Goal: Task Accomplishment & Management: Use online tool/utility

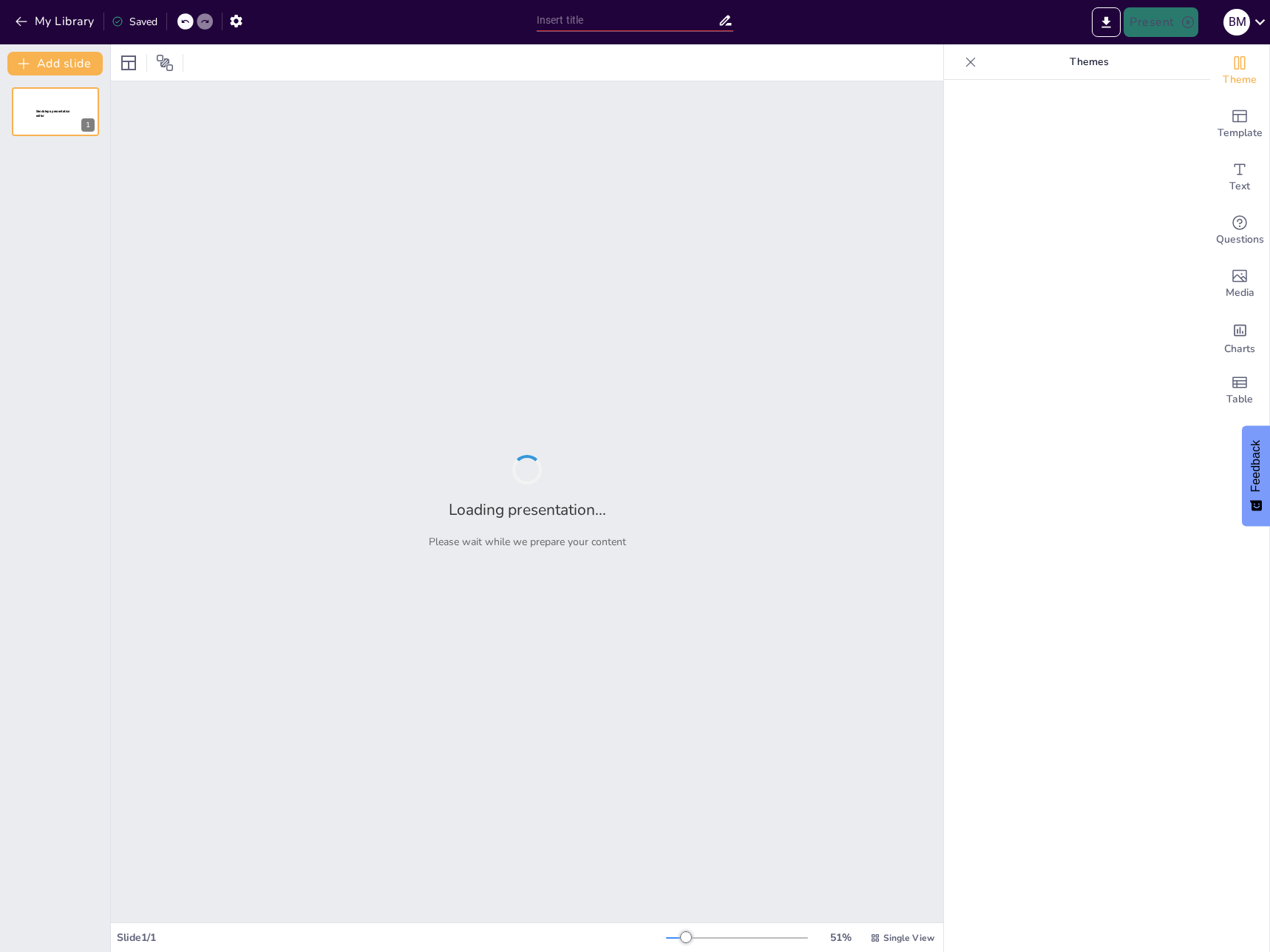
type input "The Role of NDT Inspectors in Ensuring Pipeline Integrity in Arctic Conditions"
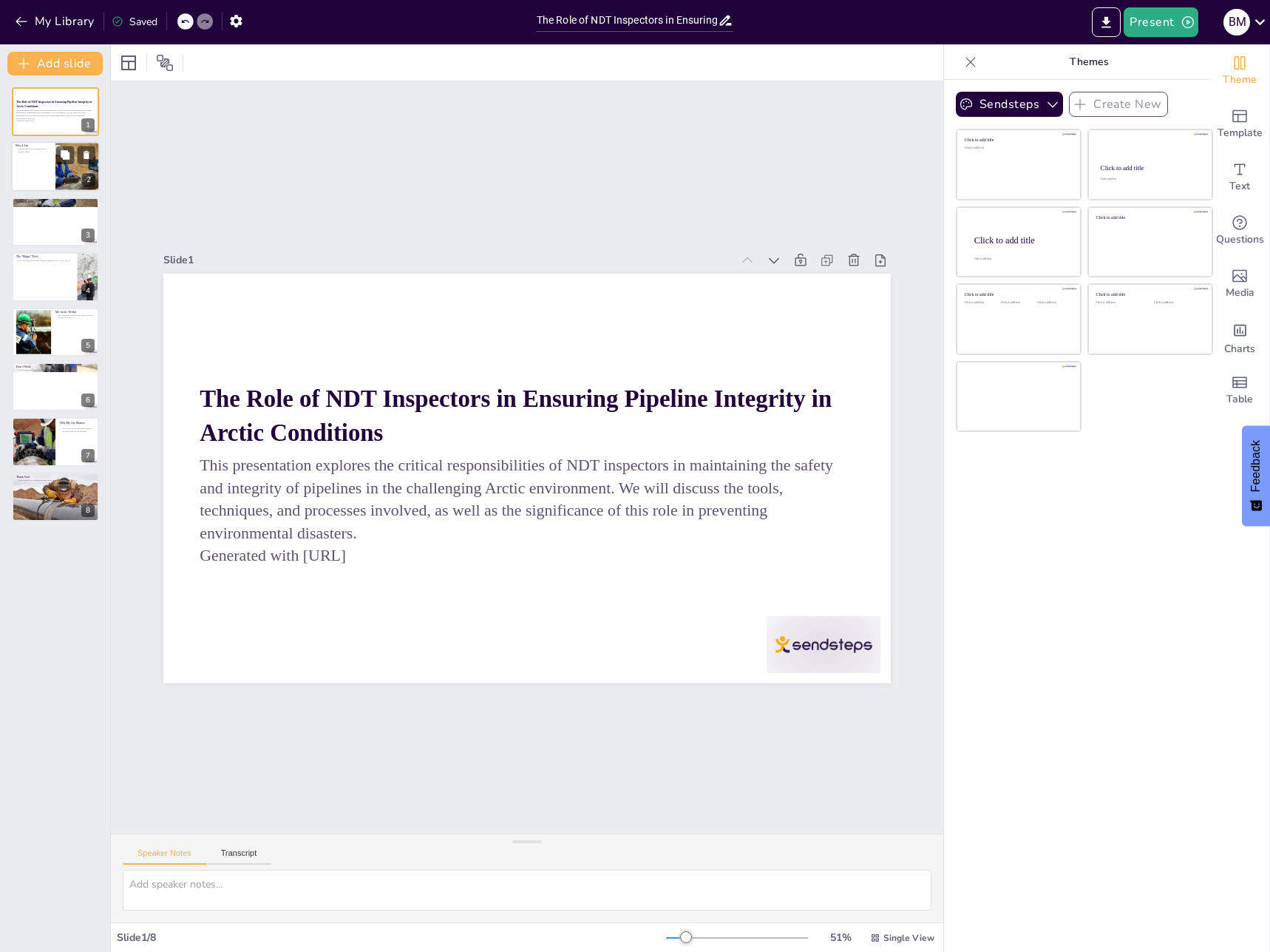
click at [33, 164] on div at bounding box center [56, 167] width 89 height 50
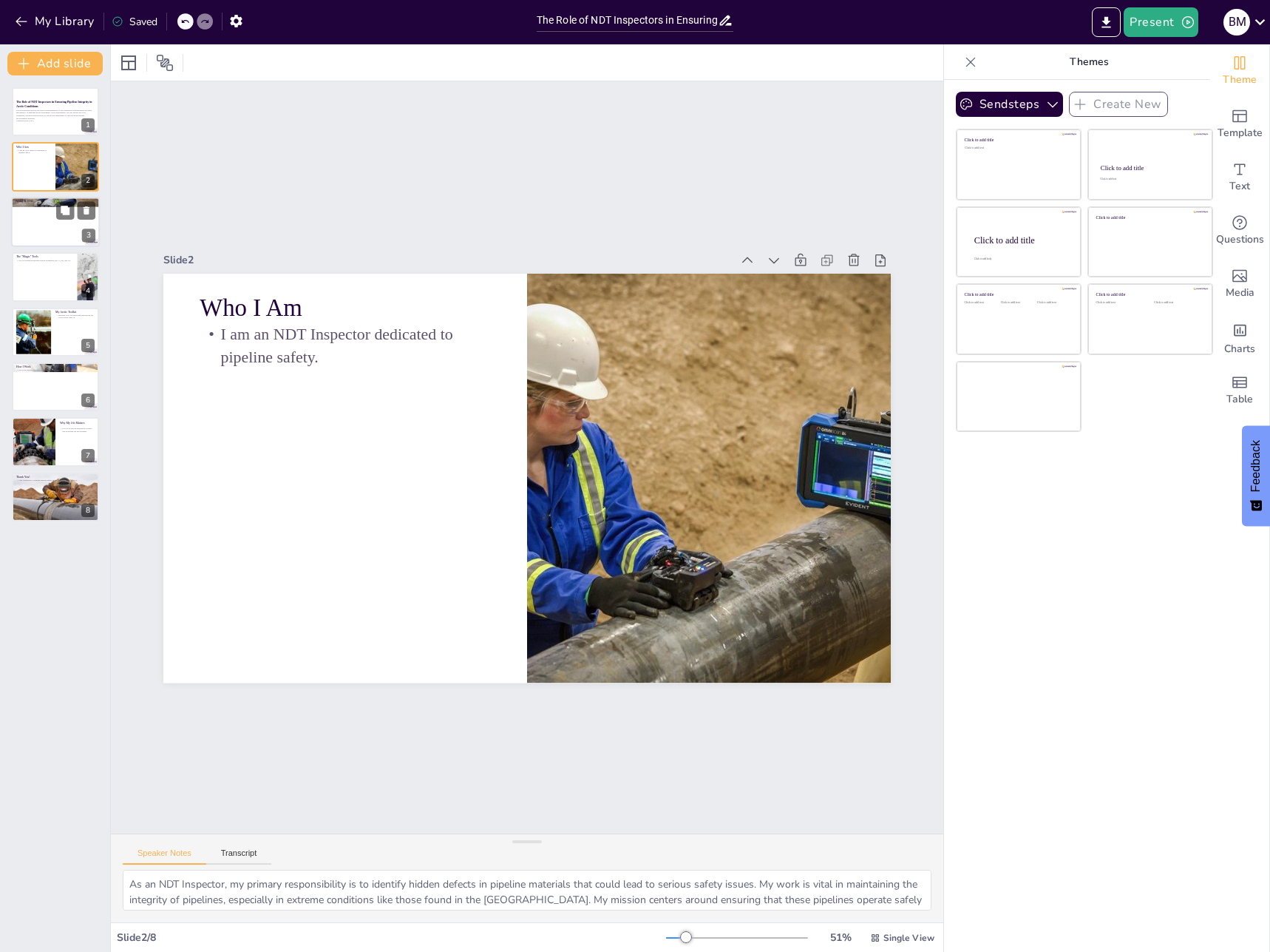
click at [43, 225] on div at bounding box center [56, 221] width 89 height 50
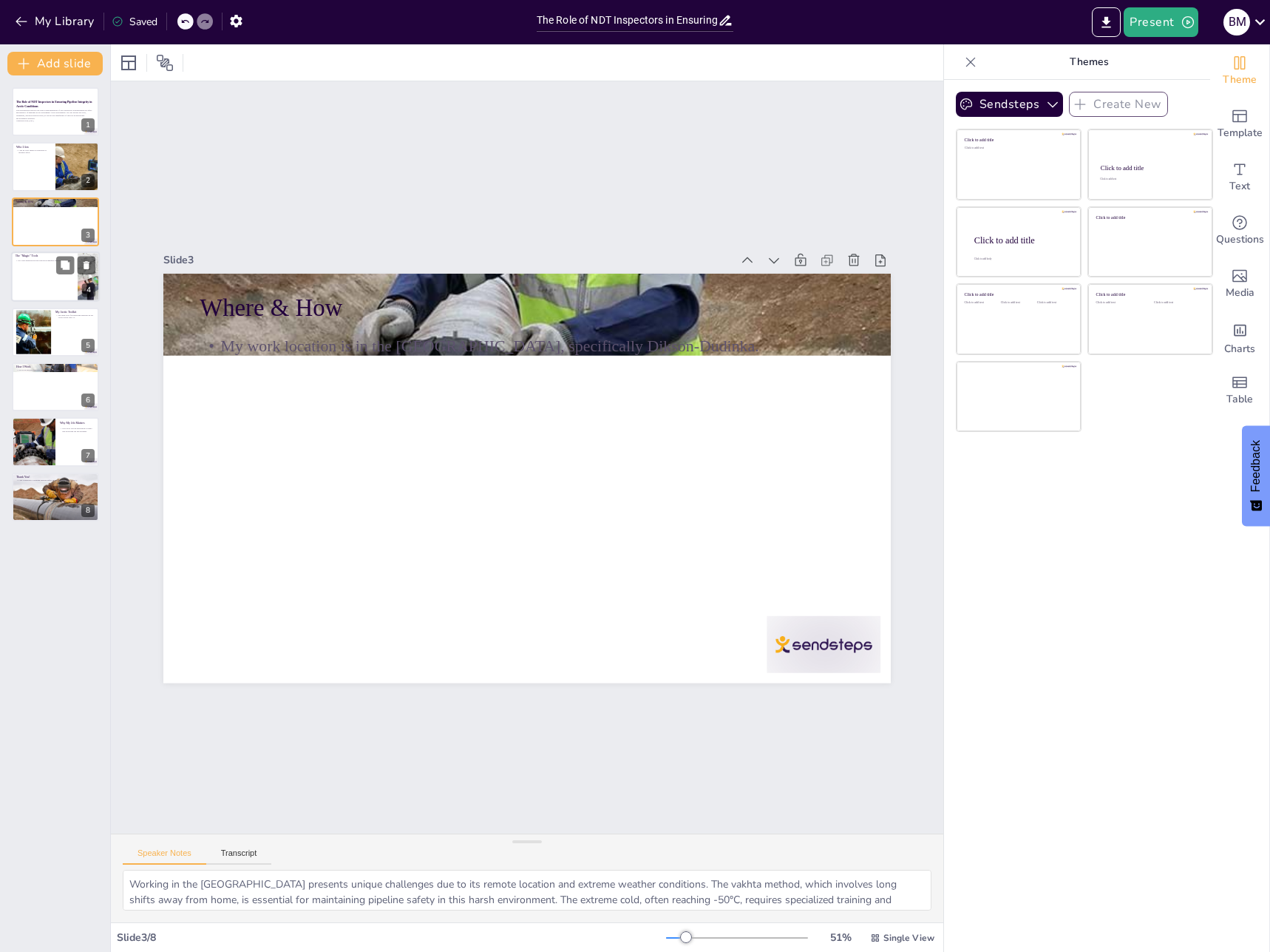
click at [35, 288] on div at bounding box center [56, 276] width 89 height 50
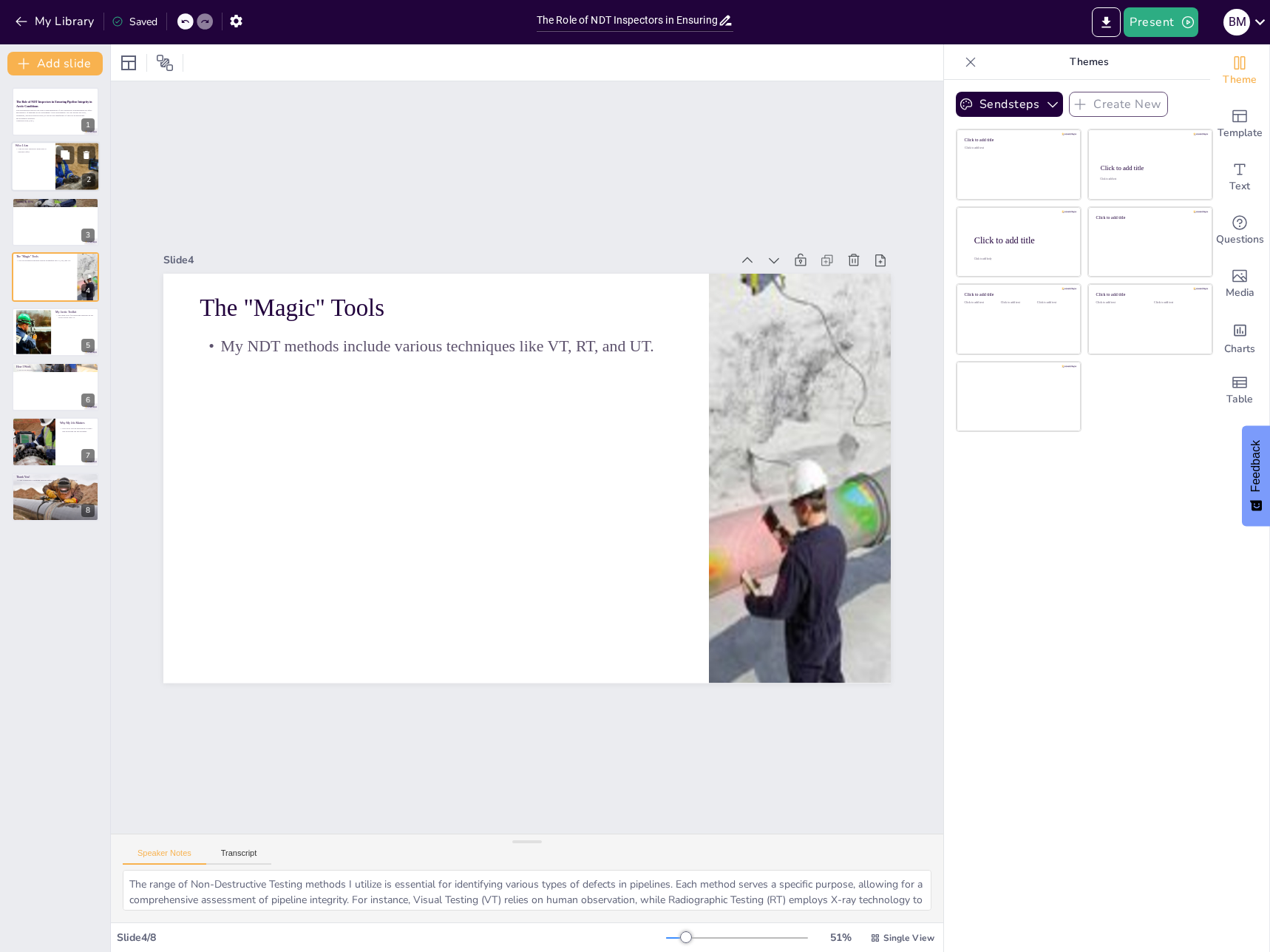
click at [49, 157] on div at bounding box center [56, 167] width 89 height 50
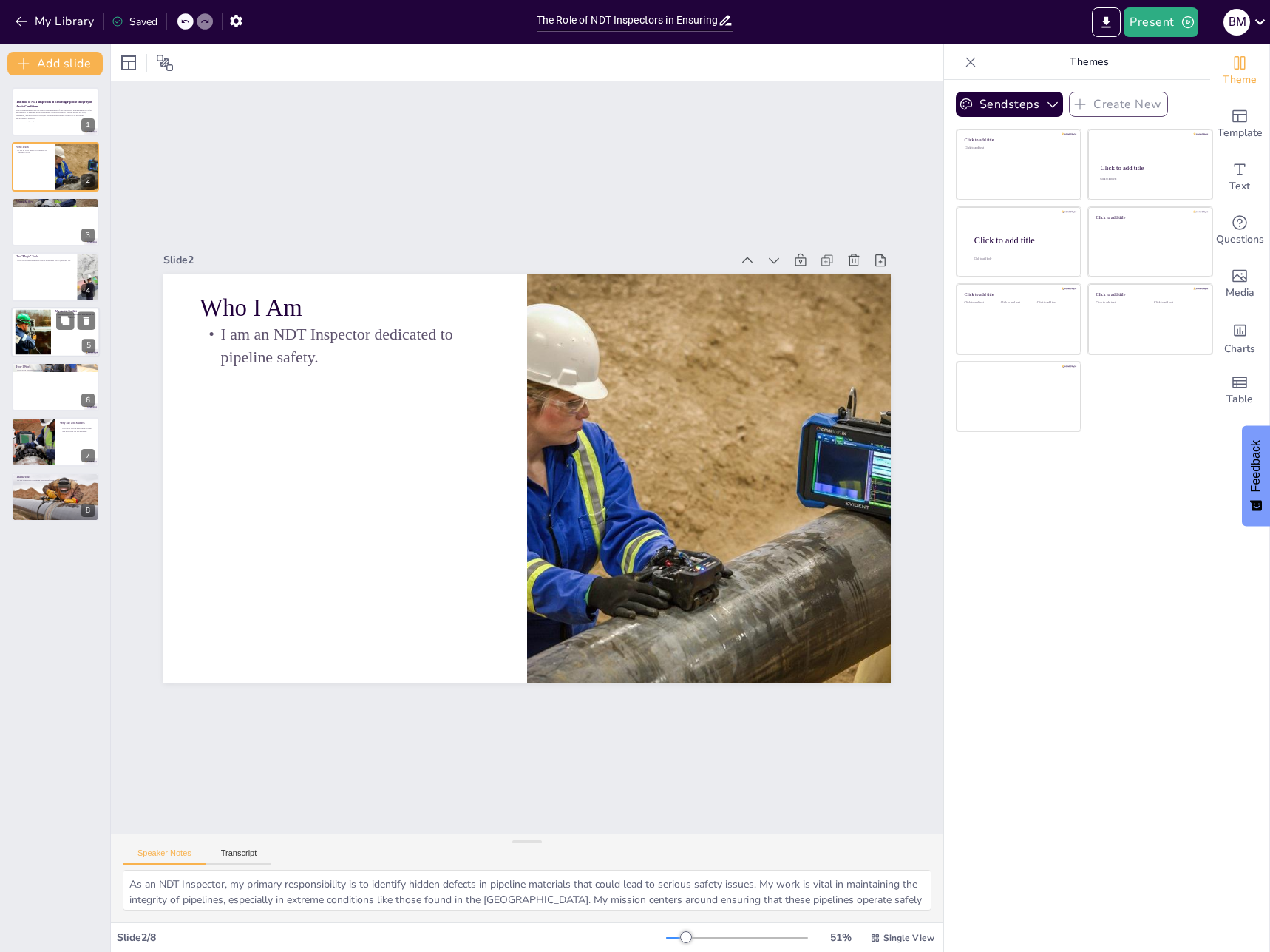
click at [39, 354] on div at bounding box center [33, 331] width 68 height 45
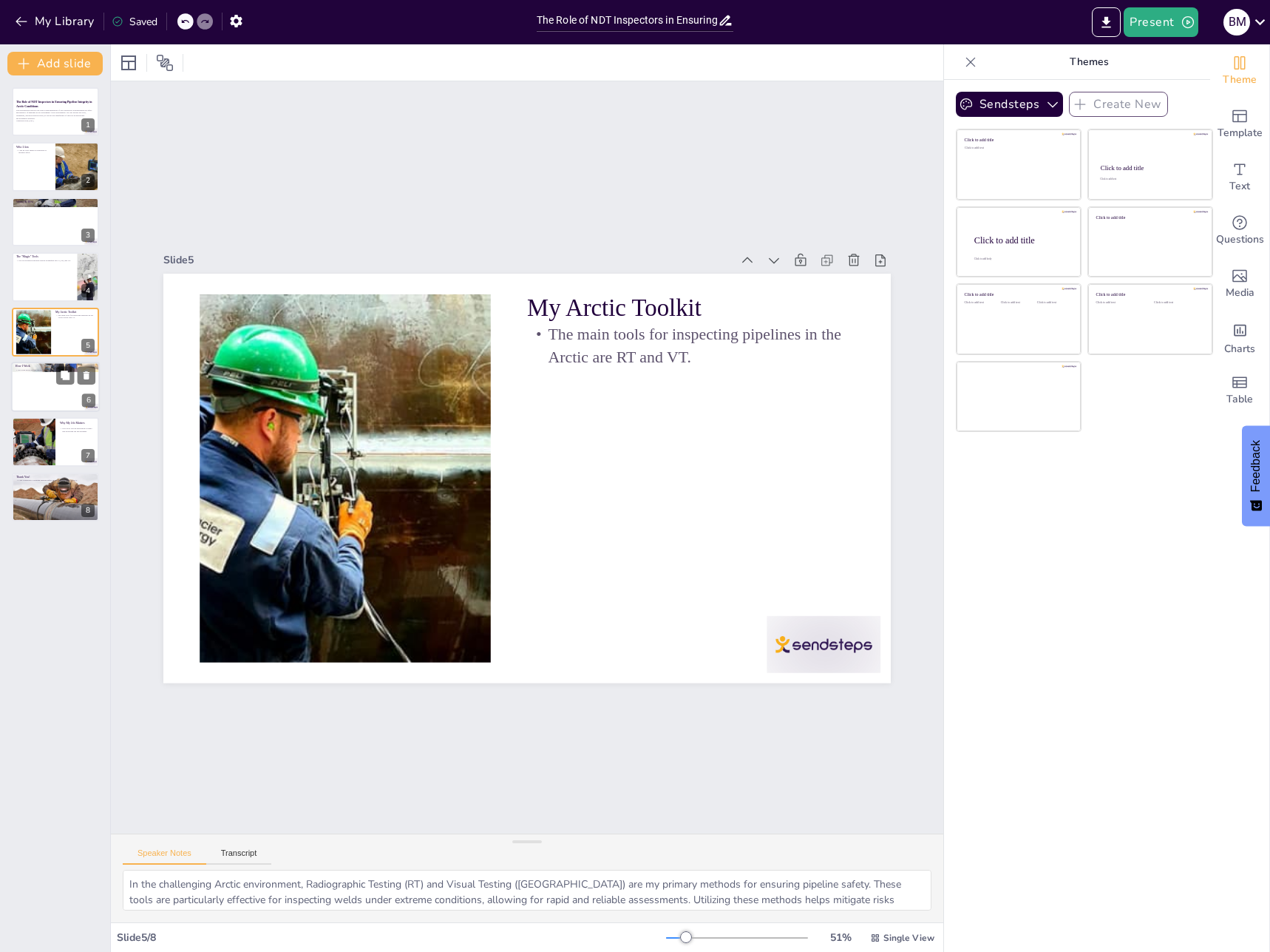
click at [27, 384] on div at bounding box center [56, 387] width 89 height 50
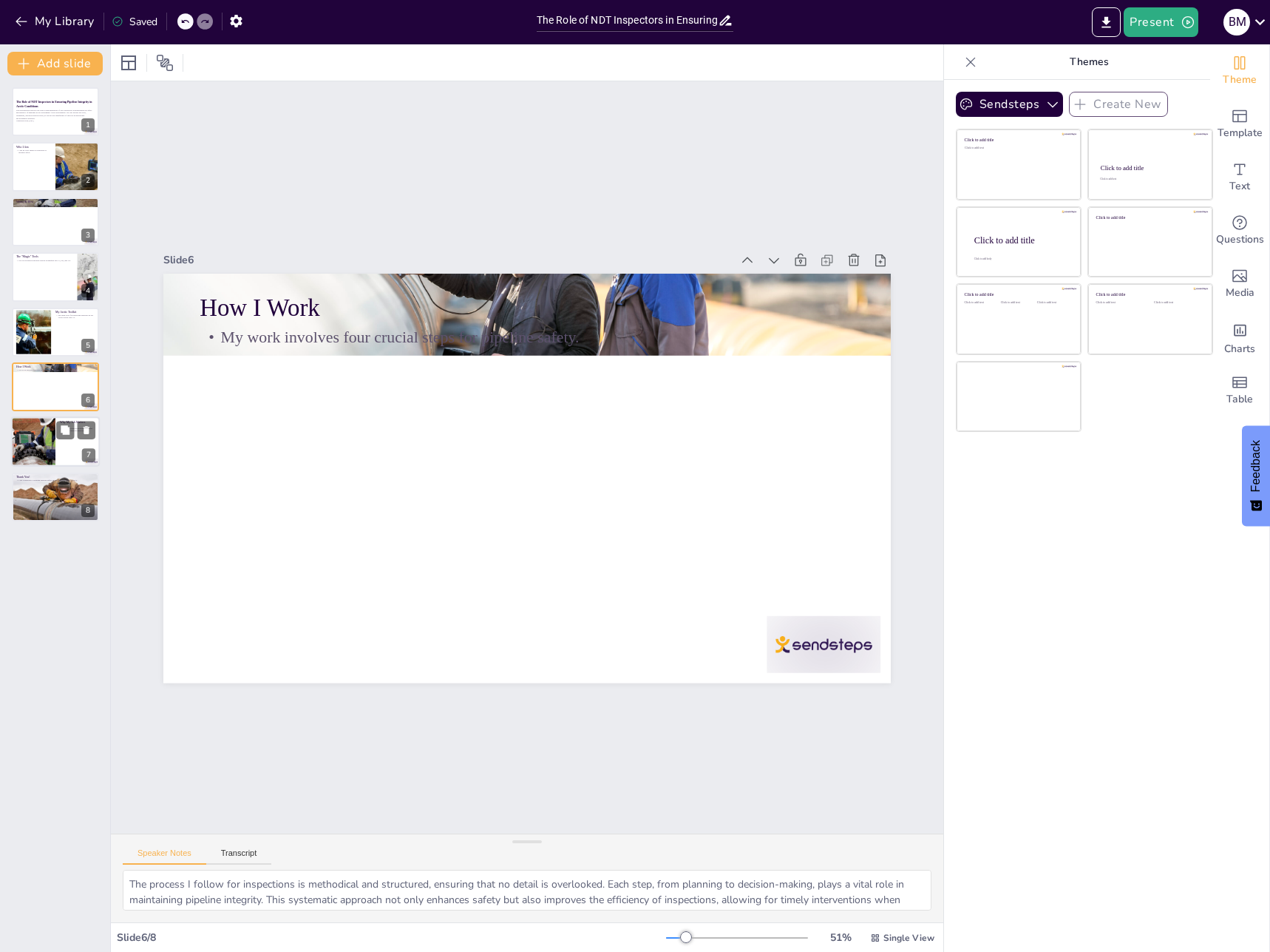
click at [25, 444] on div at bounding box center [33, 442] width 91 height 50
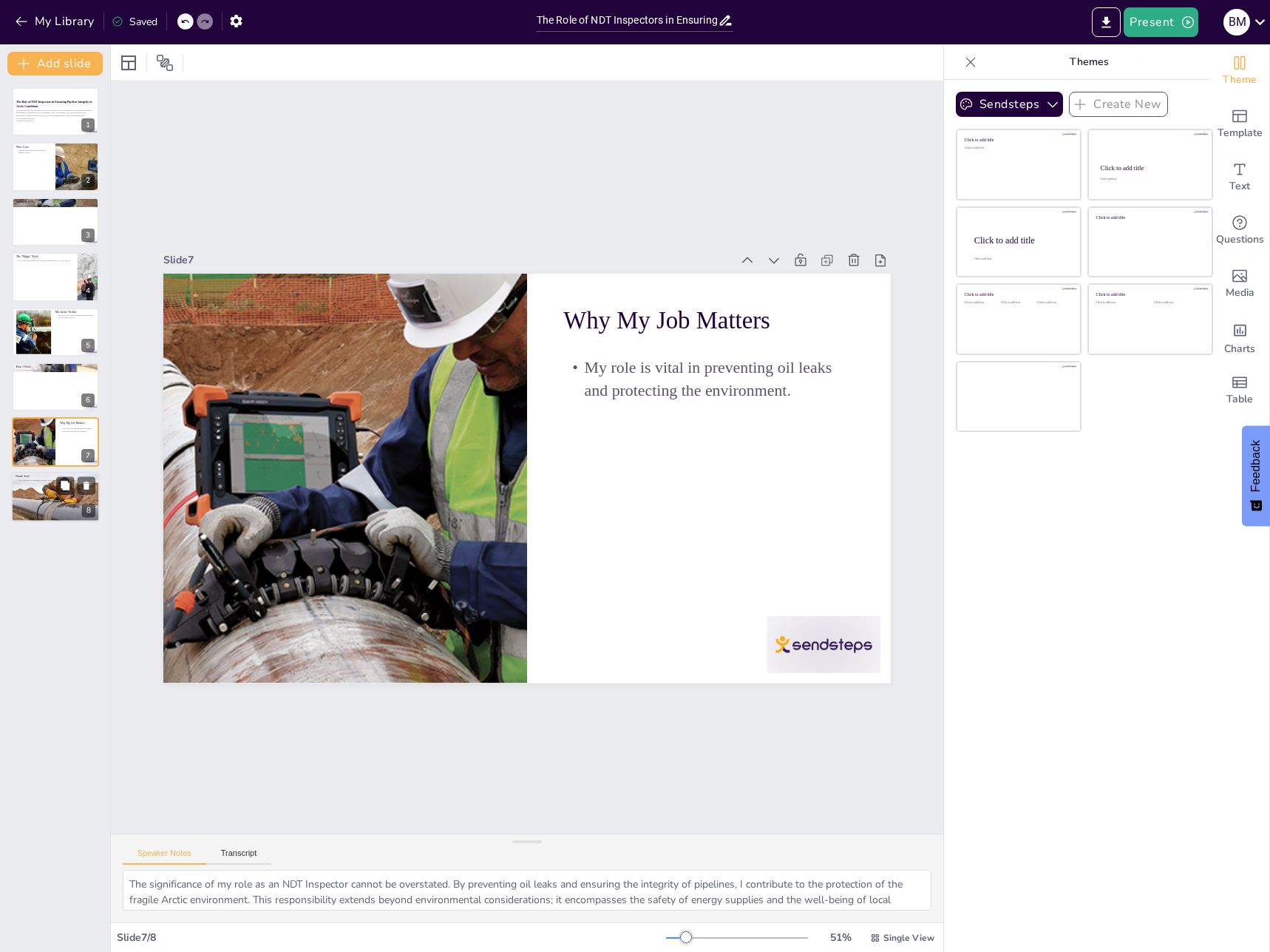
click at [31, 495] on div at bounding box center [55, 497] width 95 height 50
type textarea "As I conclude this presentation, I emphasize my commitment to being a guardian …"
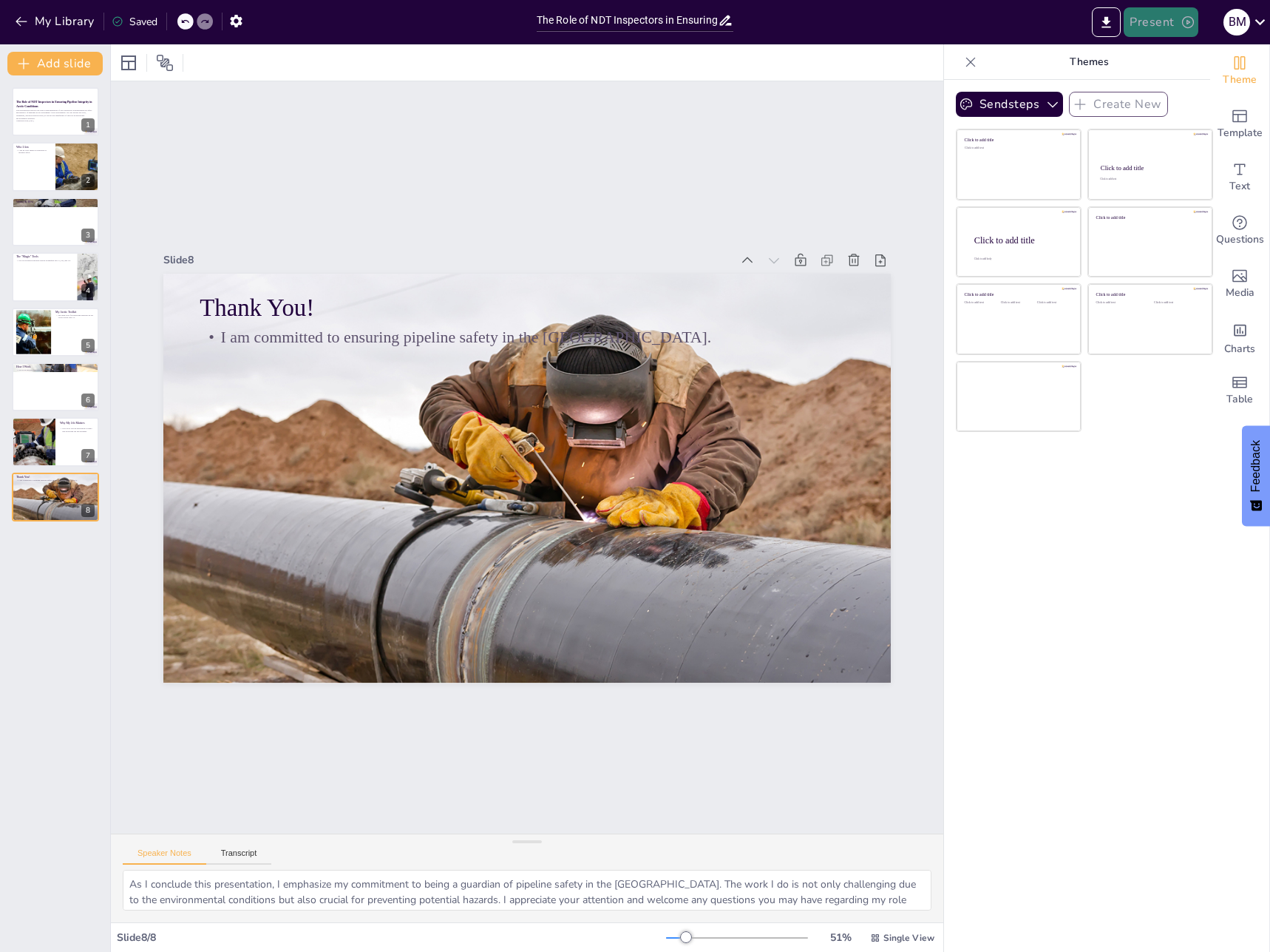
click at [1148, 33] on button "Present" at bounding box center [1160, 22] width 74 height 30
click at [1157, 90] on li "Play presentation" at bounding box center [1184, 91] width 118 height 24
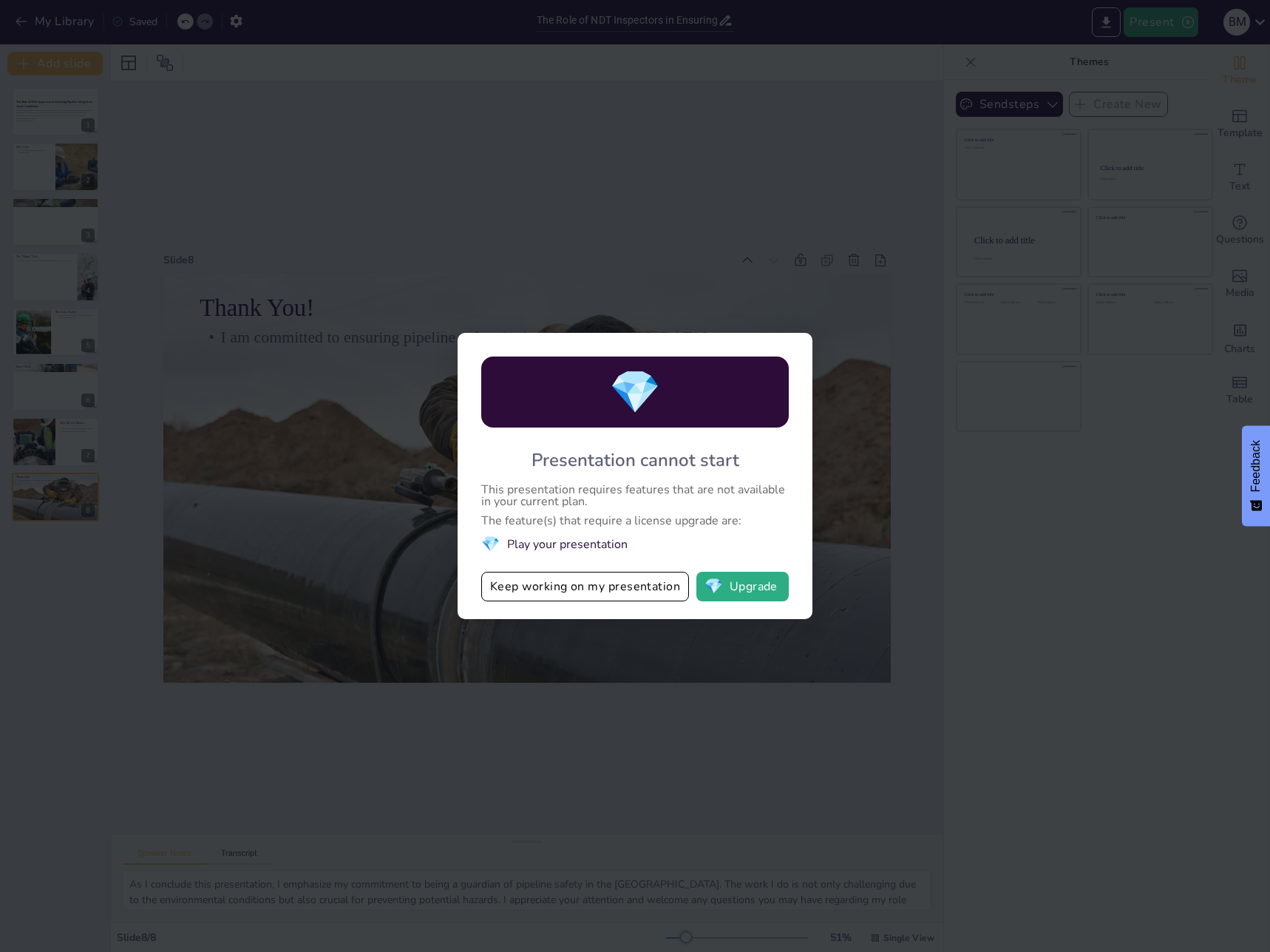
drag, startPoint x: 886, startPoint y: 240, endPoint x: 878, endPoint y: 242, distance: 8.2
click at [883, 240] on div "💎 Presentation cannot start This presentation requires features that are not av…" at bounding box center [635, 476] width 1270 height 952
drag, startPoint x: 558, startPoint y: 593, endPoint x: 571, endPoint y: 575, distance: 22.2
click at [556, 593] on button "Keep working on my presentation" at bounding box center [585, 586] width 208 height 30
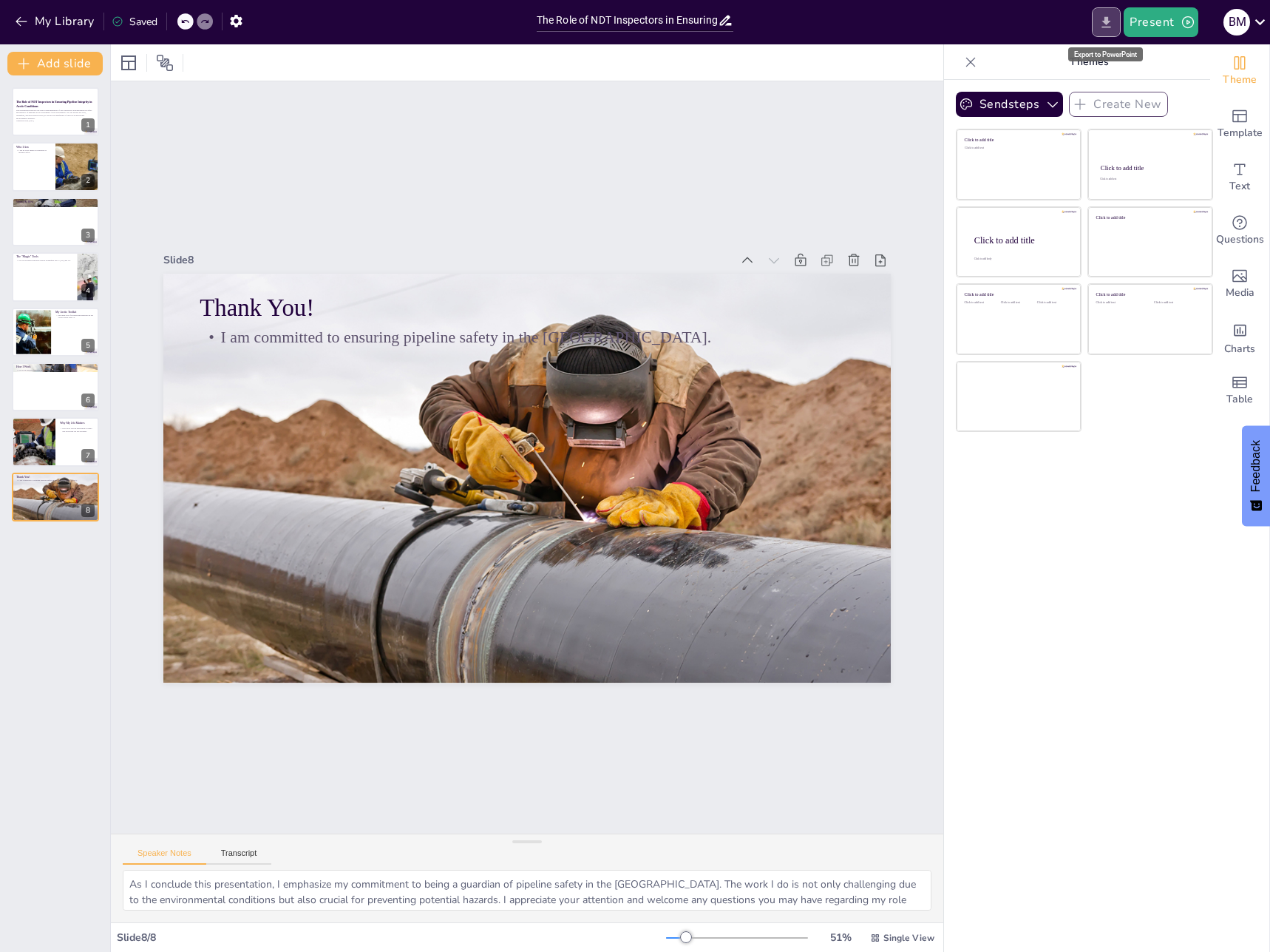
click at [1106, 24] on icon "Export to PowerPoint" at bounding box center [1106, 22] width 15 height 15
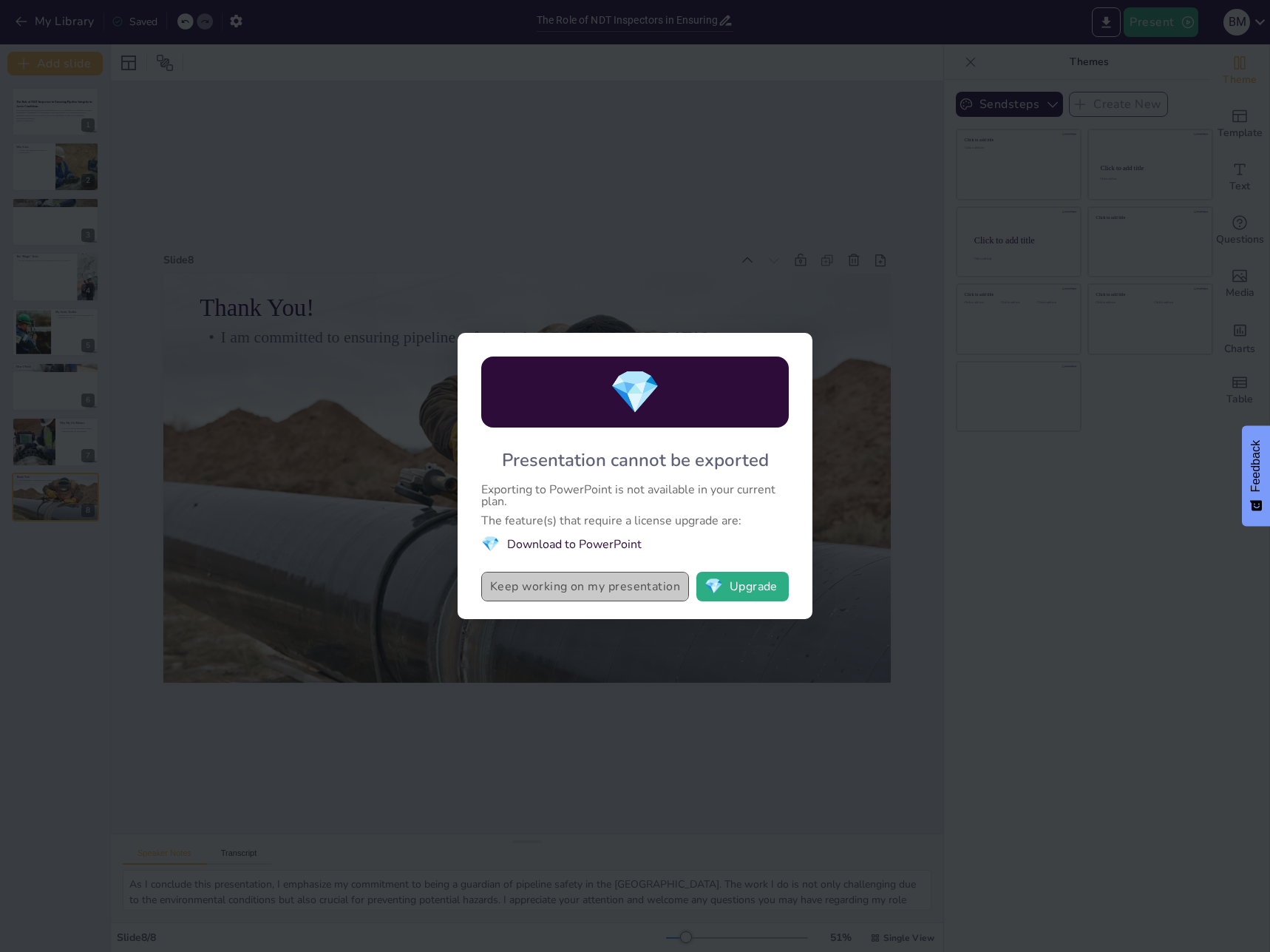
click at [634, 591] on button "Keep working on my presentation" at bounding box center [585, 586] width 208 height 30
